Goal: Information Seeking & Learning: Learn about a topic

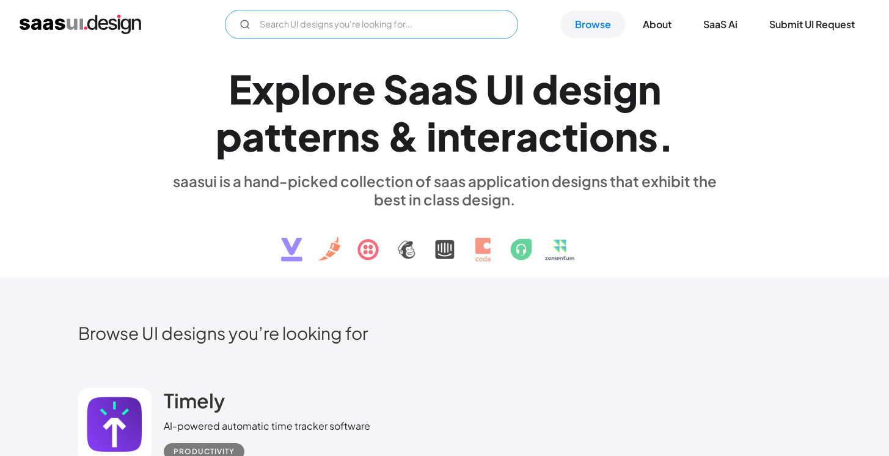
click at [386, 18] on input "Email Form" at bounding box center [371, 24] width 293 height 29
click at [510, 24] on input "marketing data" at bounding box center [371, 24] width 293 height 29
click at [246, 21] on circle "Email Form" at bounding box center [244, 23] width 7 height 7
type input "marketing data"
click at [590, 21] on link "Browse" at bounding box center [592, 24] width 65 height 27
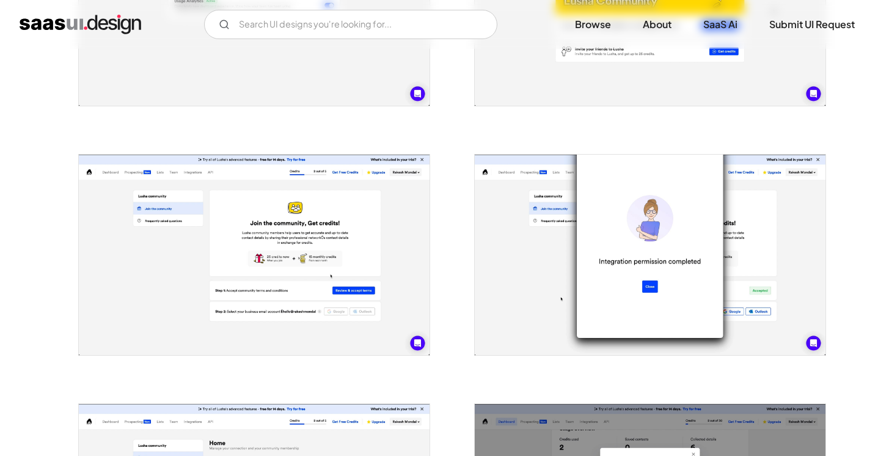
scroll to position [2209, 0]
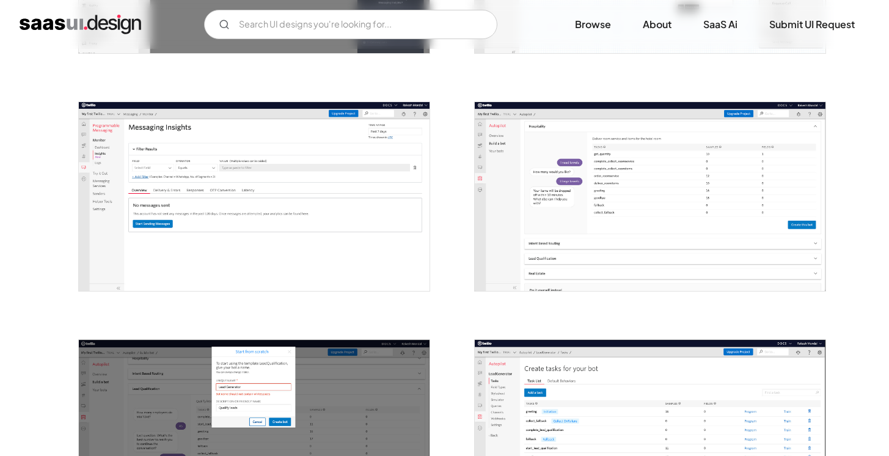
scroll to position [1203, 0]
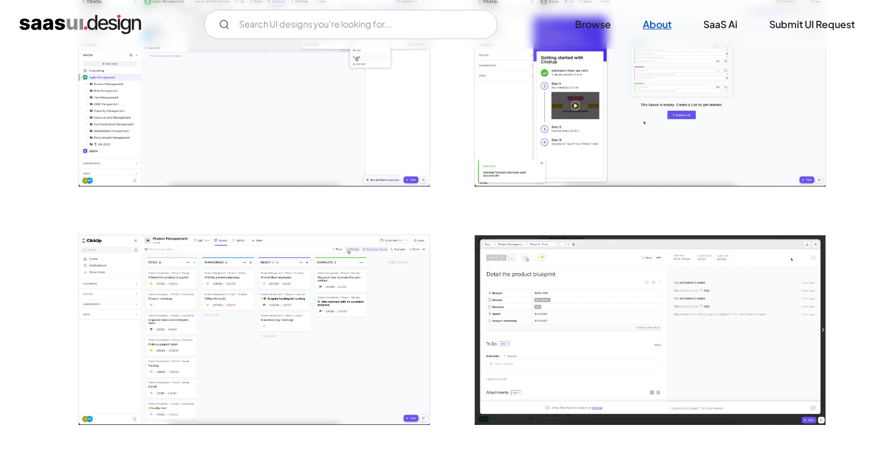
scroll to position [2016, 0]
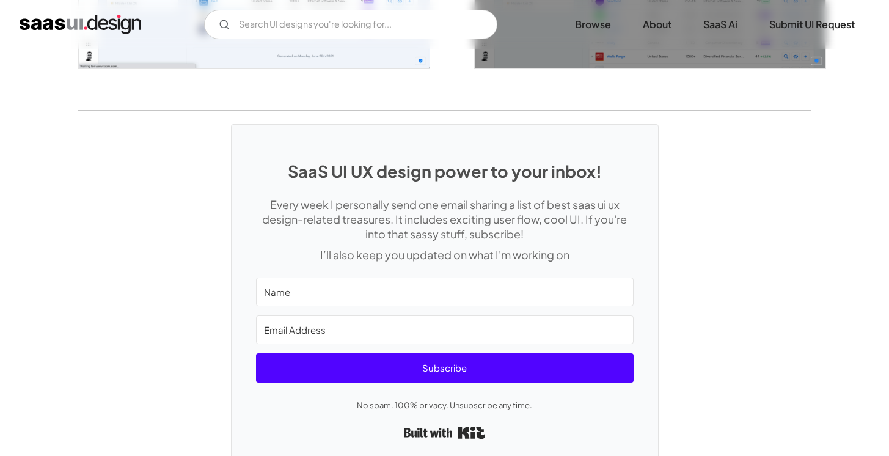
scroll to position [2408, 0]
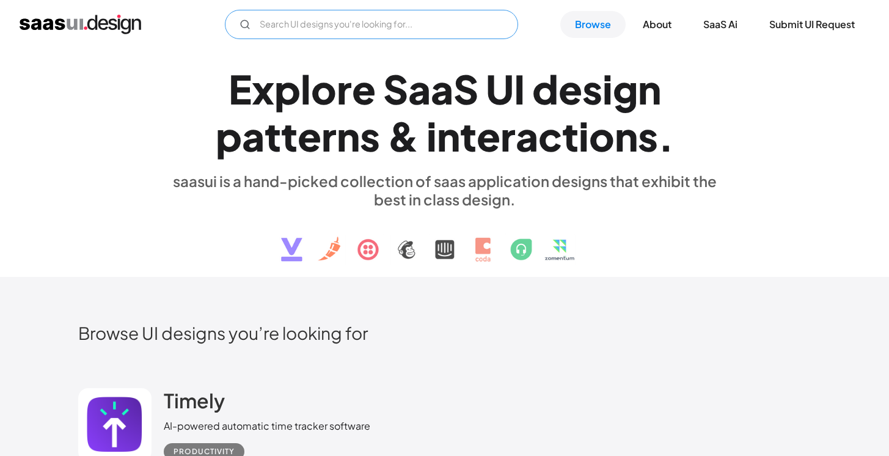
click at [449, 10] on input "Email Form" at bounding box center [371, 24] width 293 height 29
click at [721, 29] on link "SaaS Ai" at bounding box center [721, 24] width 64 height 27
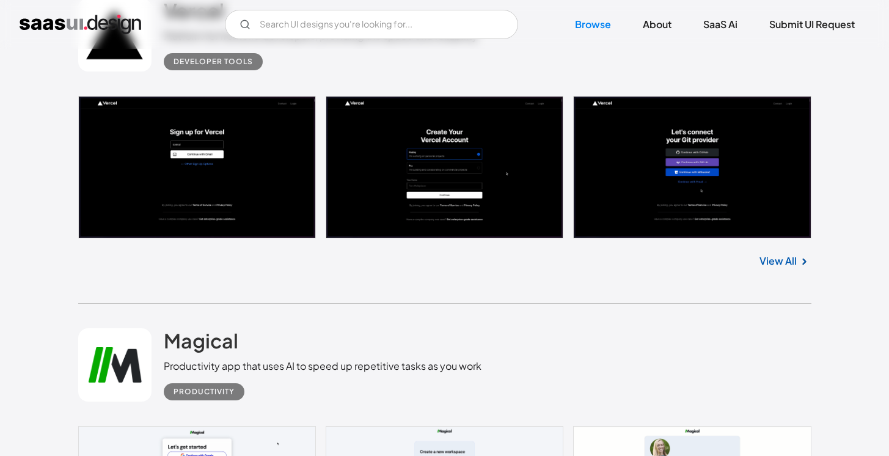
scroll to position [10124, 0]
